Goal: Find specific page/section: Find specific page/section

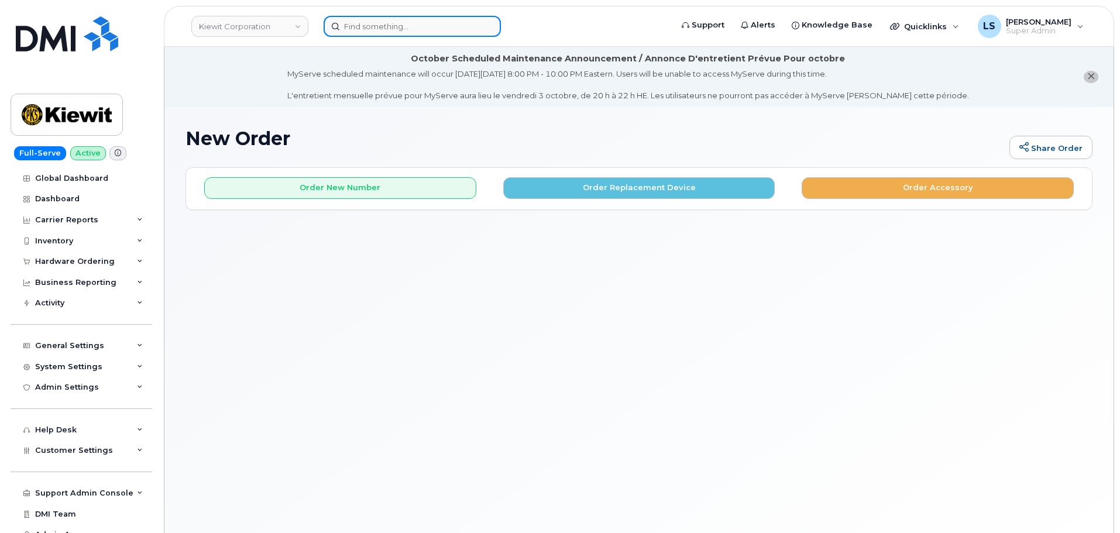
click at [397, 16] on input at bounding box center [412, 26] width 177 height 21
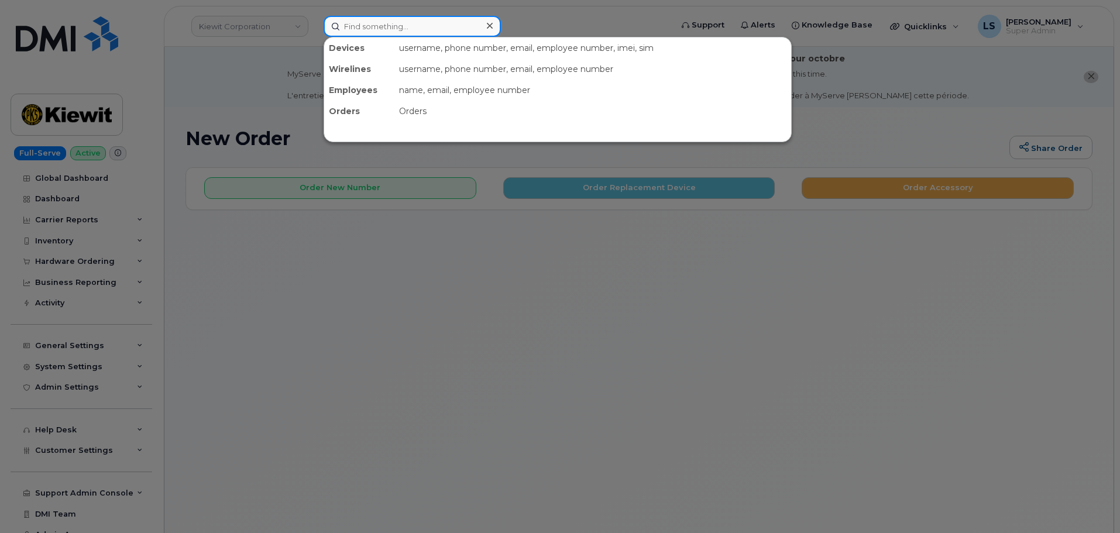
paste input "[PERSON_NAME]"
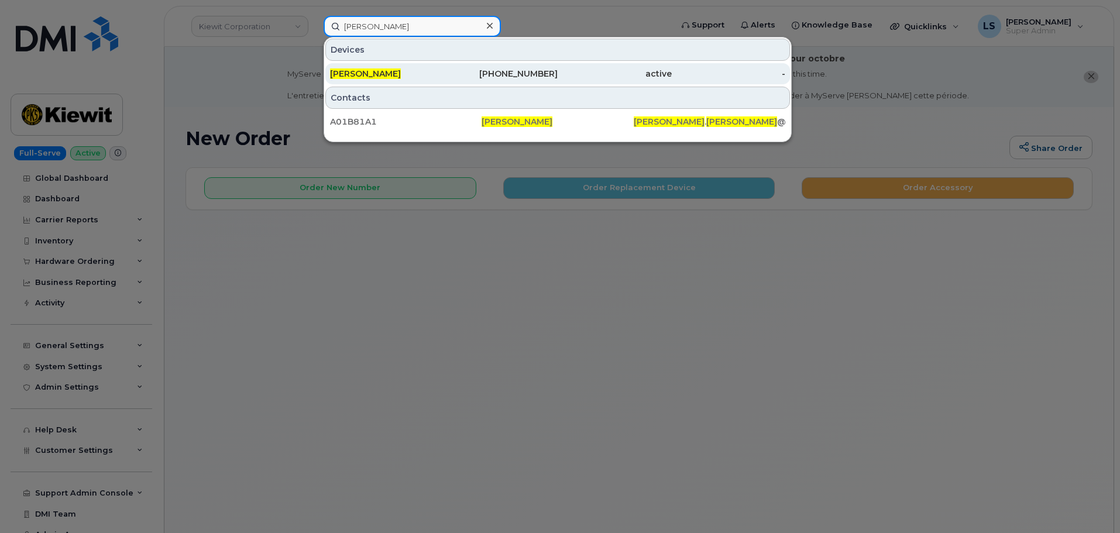
type input "[PERSON_NAME]"
click at [457, 73] on div "[PHONE_NUMBER]" at bounding box center [501, 74] width 114 height 12
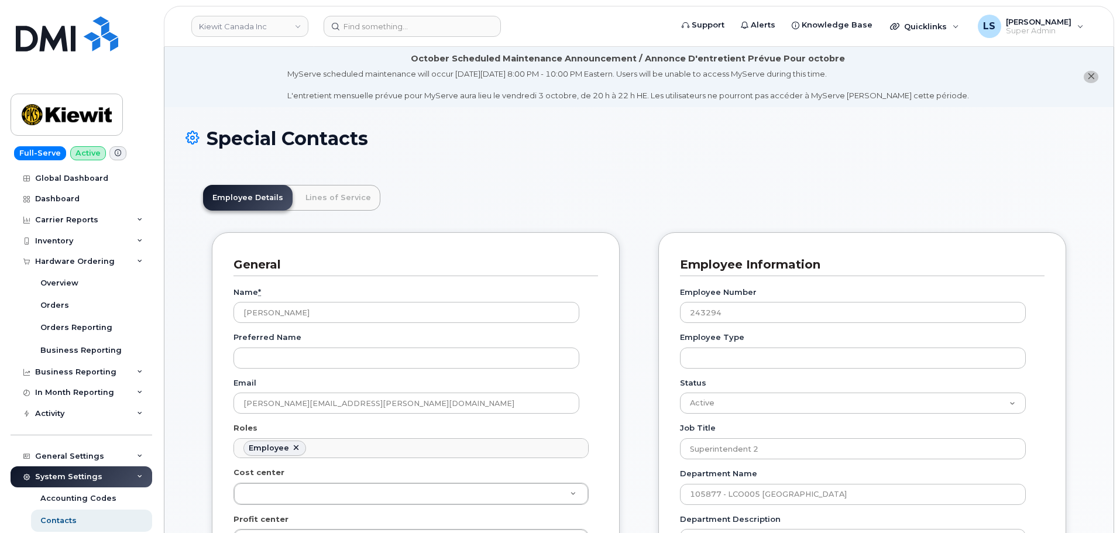
scroll to position [40, 0]
click at [467, 160] on div "Special Contacts" at bounding box center [639, 147] width 907 height 39
